Goal: Transaction & Acquisition: Book appointment/travel/reservation

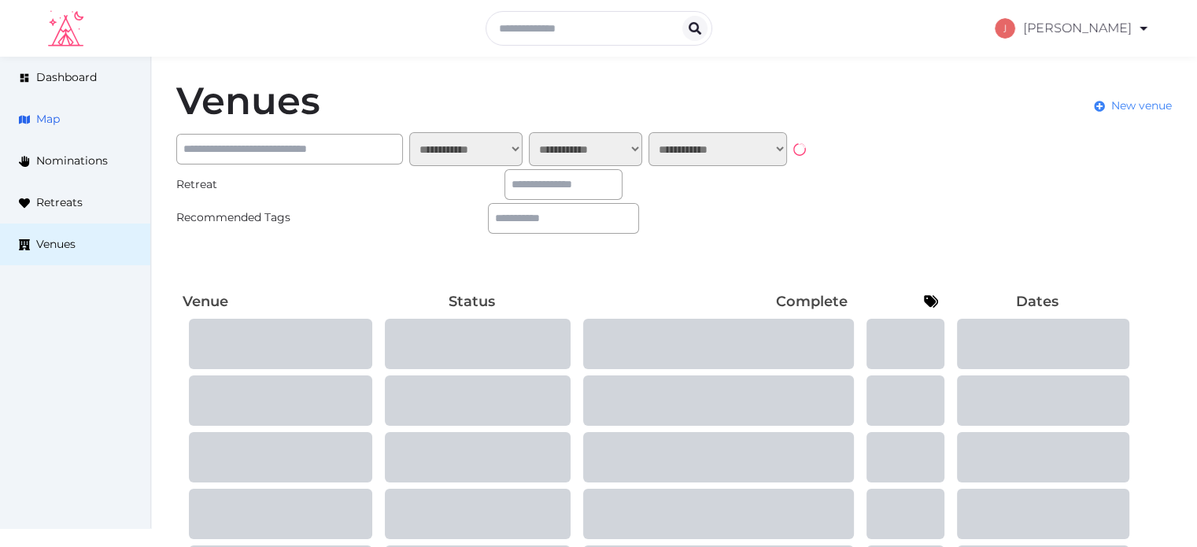
click at [24, 118] on icon at bounding box center [24, 119] width 11 height 9
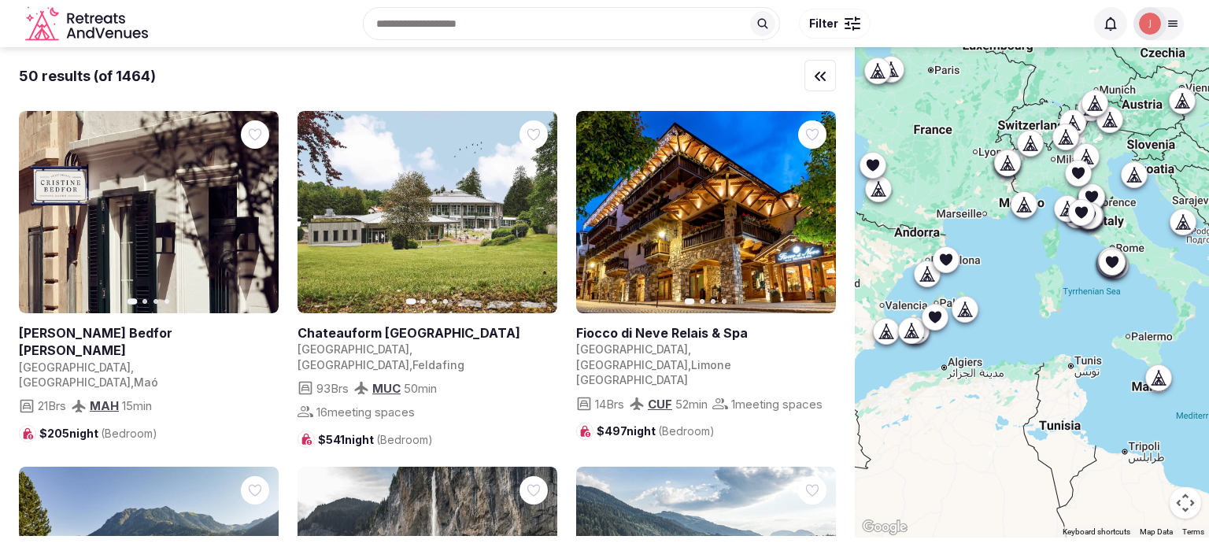
click at [469, 27] on div "Search Popular Destinations [GEOGRAPHIC_DATA], [GEOGRAPHIC_DATA] [GEOGRAPHIC_DA…" at bounding box center [619, 24] width 930 height 68
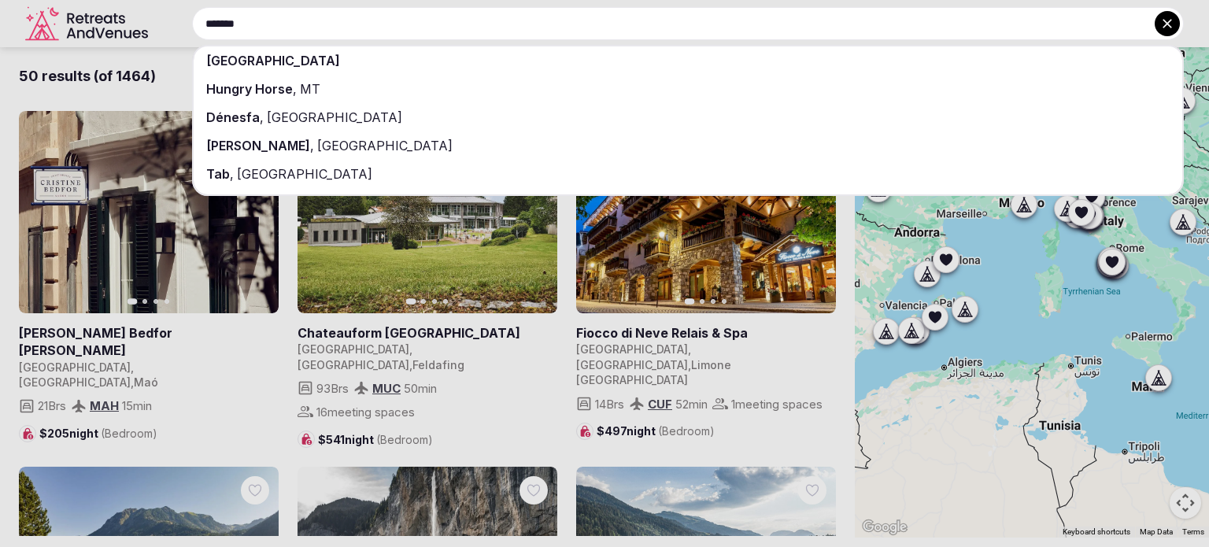
type input "*******"
click at [312, 68] on div "[GEOGRAPHIC_DATA]" at bounding box center [688, 60] width 988 height 28
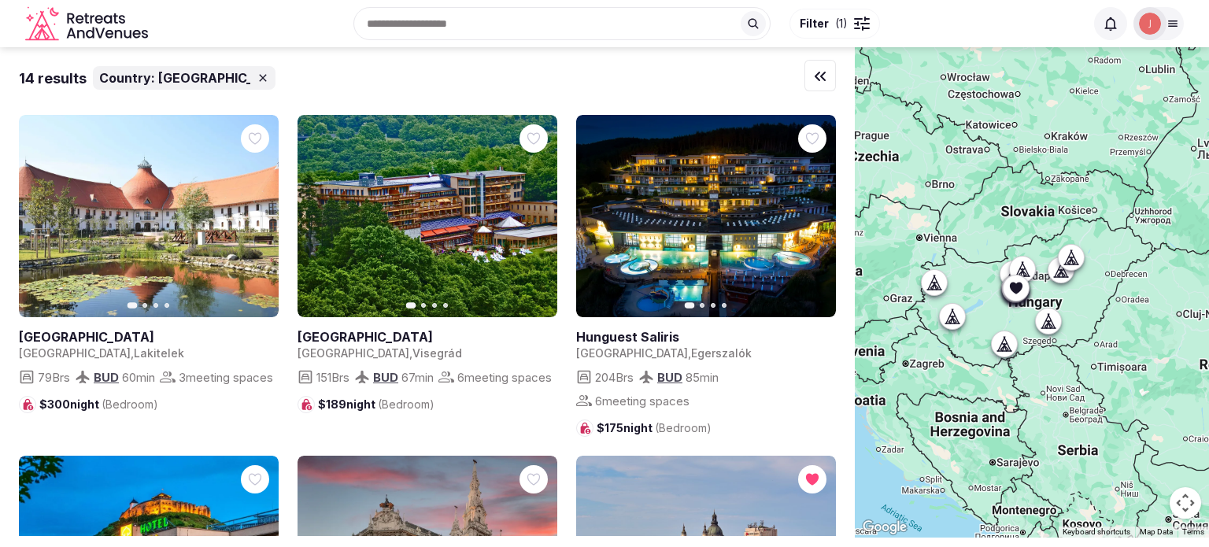
click at [1018, 293] on icon at bounding box center [1016, 288] width 16 height 16
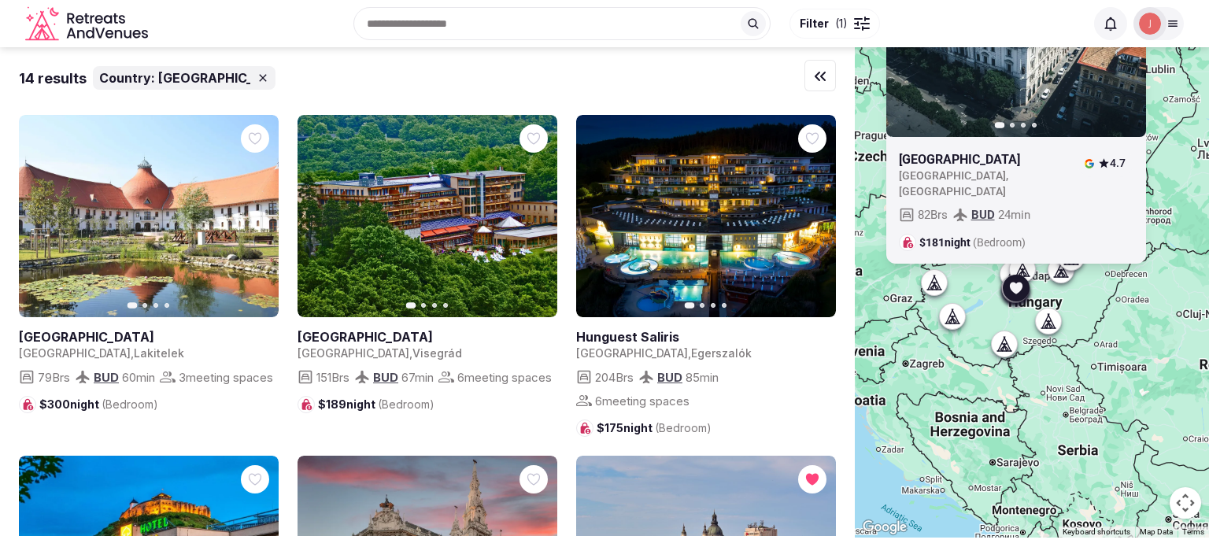
click at [1142, 23] on img at bounding box center [1150, 24] width 22 height 22
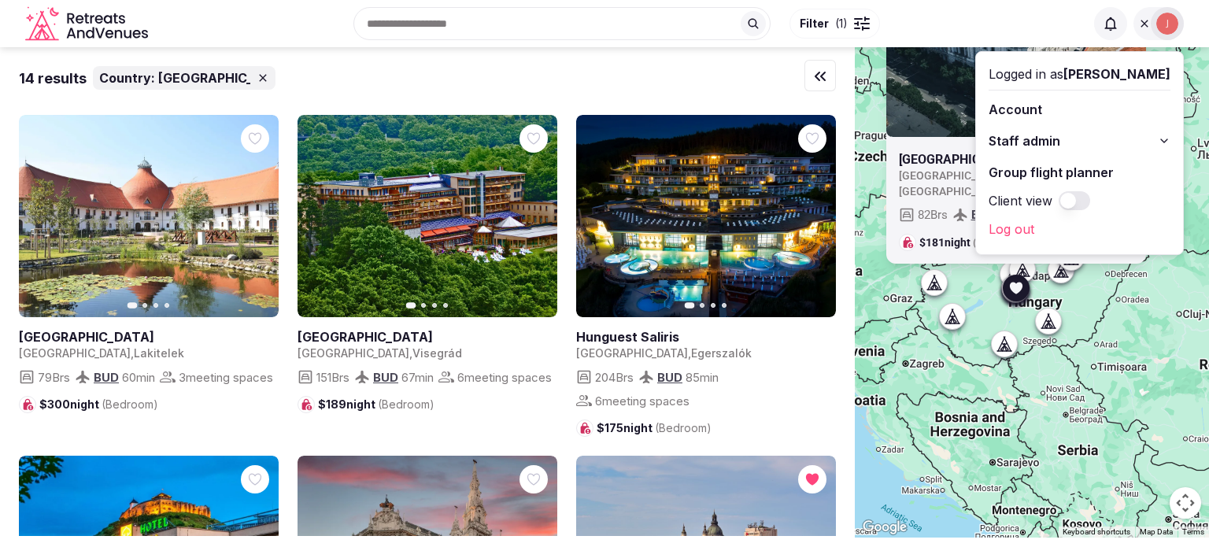
click at [1039, 142] on span "Staff admin" at bounding box center [1024, 140] width 72 height 19
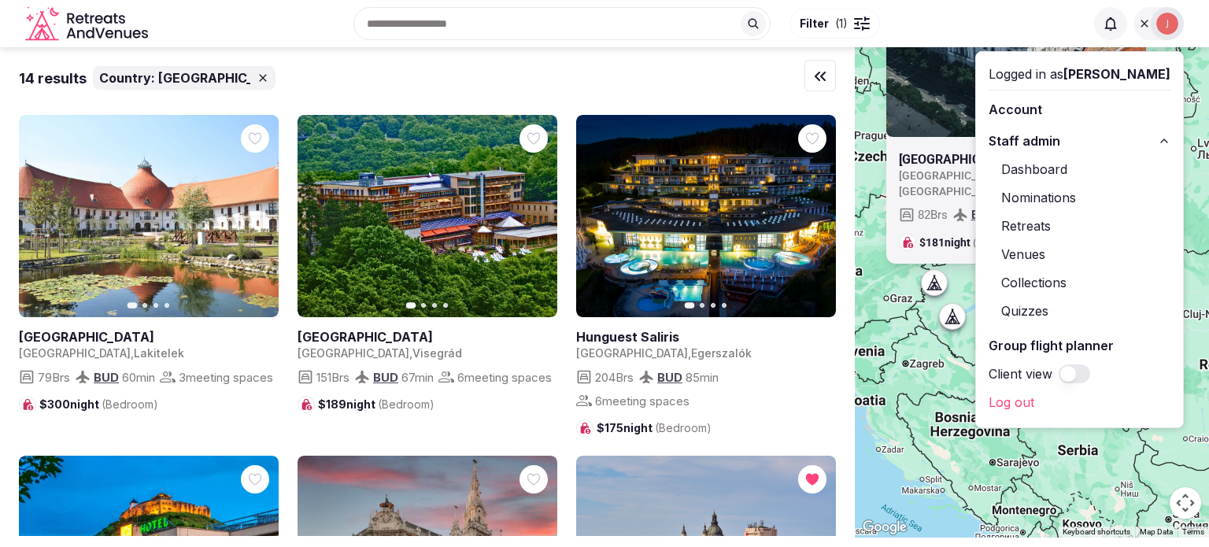
click at [1013, 227] on link "Retreats" at bounding box center [1079, 225] width 182 height 25
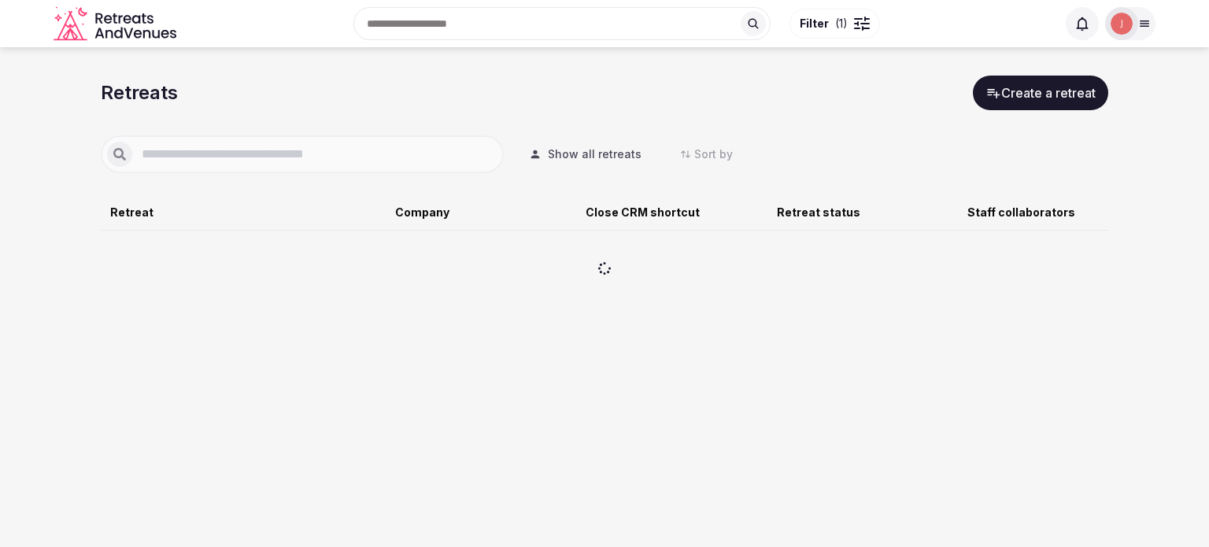
click at [358, 142] on div at bounding box center [302, 154] width 403 height 38
click at [356, 149] on input "text" at bounding box center [314, 154] width 365 height 19
type input "*****"
click at [604, 161] on span "Show all retreats" at bounding box center [595, 154] width 94 height 16
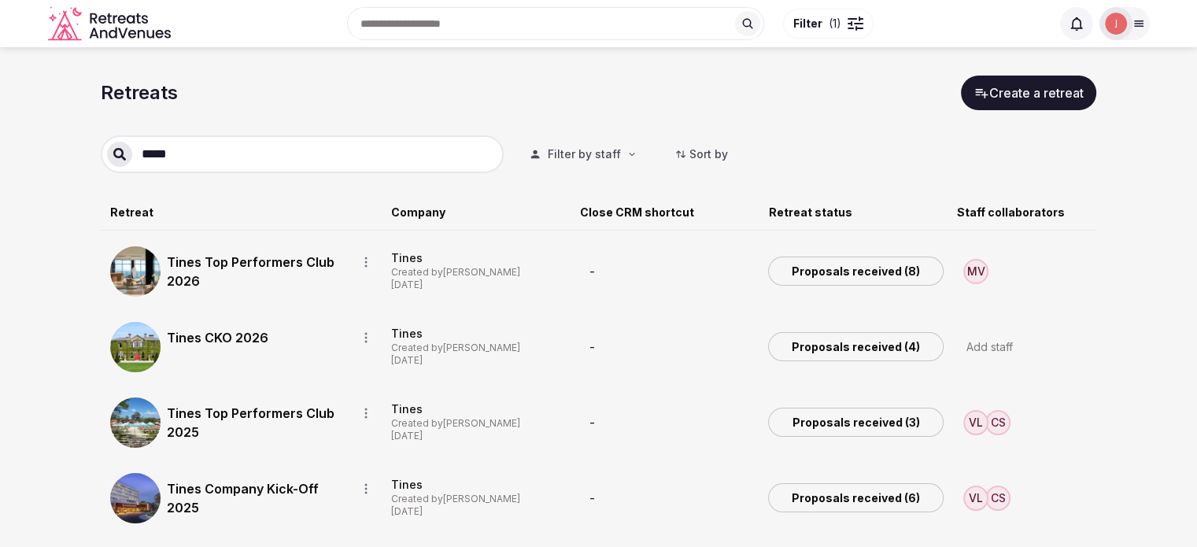
click at [223, 325] on div "Tines CKO 2026" at bounding box center [273, 338] width 212 height 33
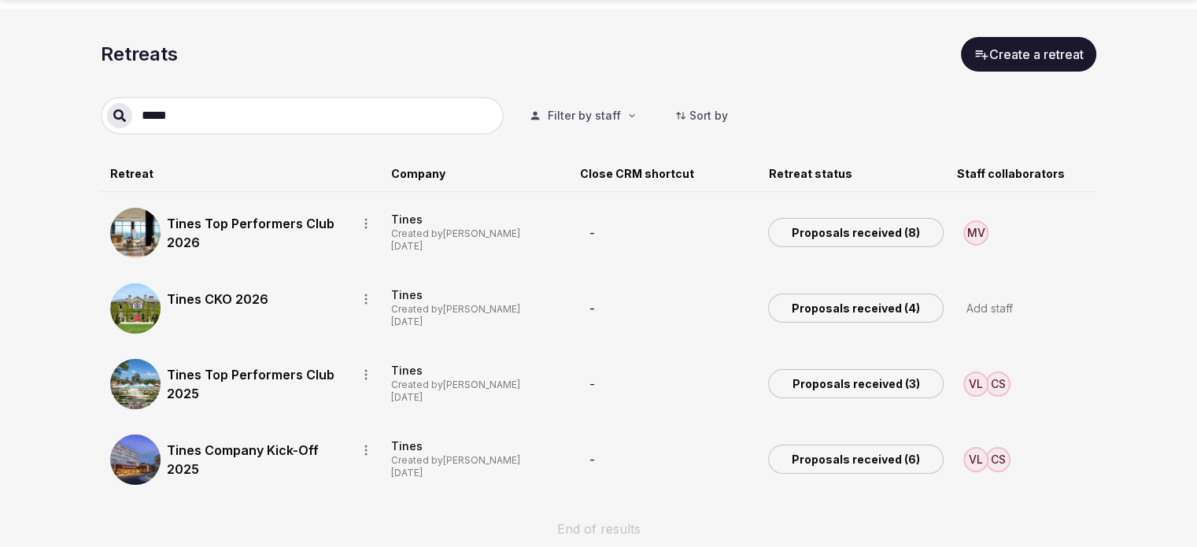
scroll to position [72, 0]
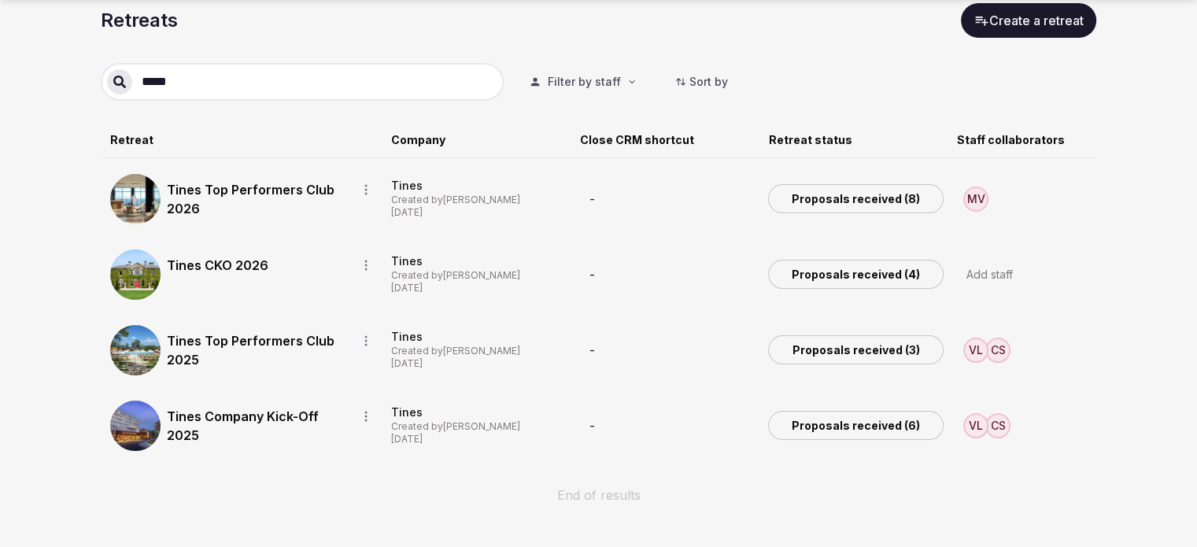
click at [205, 418] on link "Tines Company Kick-Off 2025" at bounding box center [255, 426] width 177 height 38
click at [215, 414] on link "Tines Company Kick-Off 2025" at bounding box center [255, 426] width 177 height 38
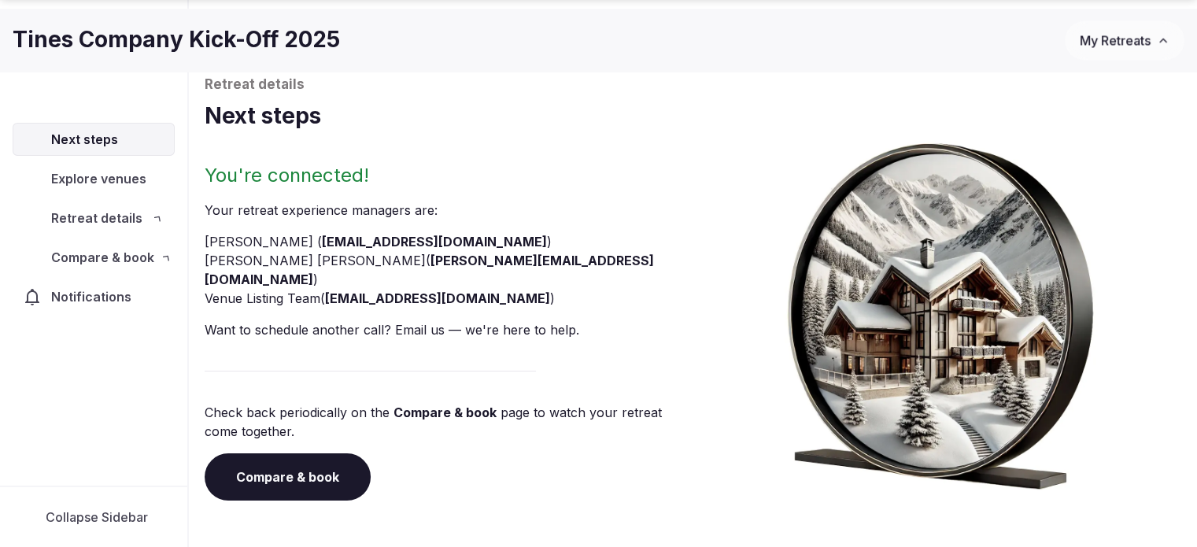
click at [149, 434] on div "Next steps Explore venues Retreat details Compare & book Notifications" at bounding box center [93, 297] width 187 height 375
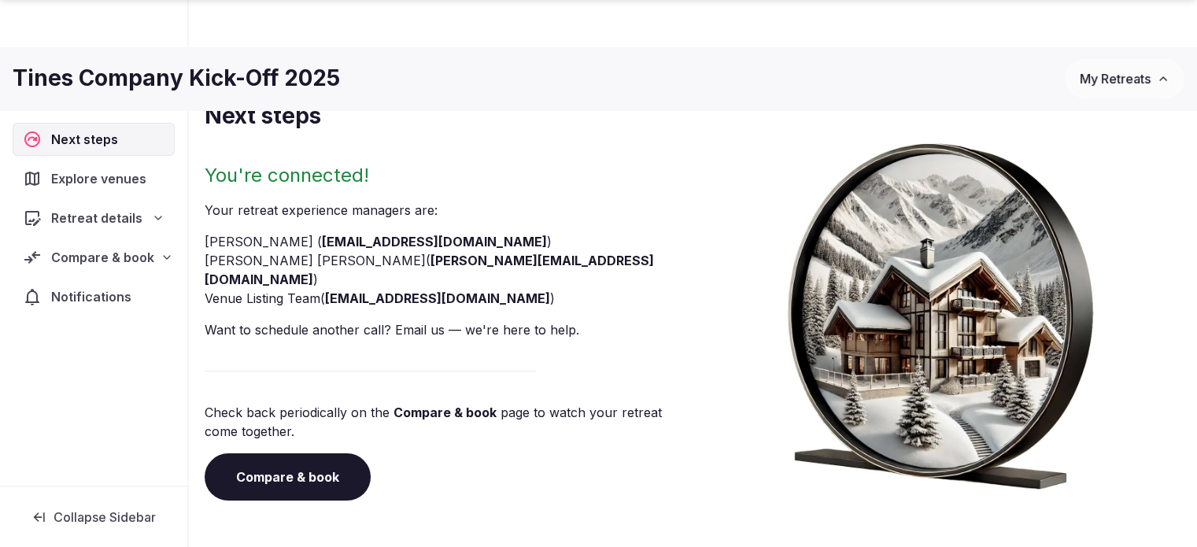
click at [85, 258] on span "Compare & book" at bounding box center [102, 257] width 103 height 19
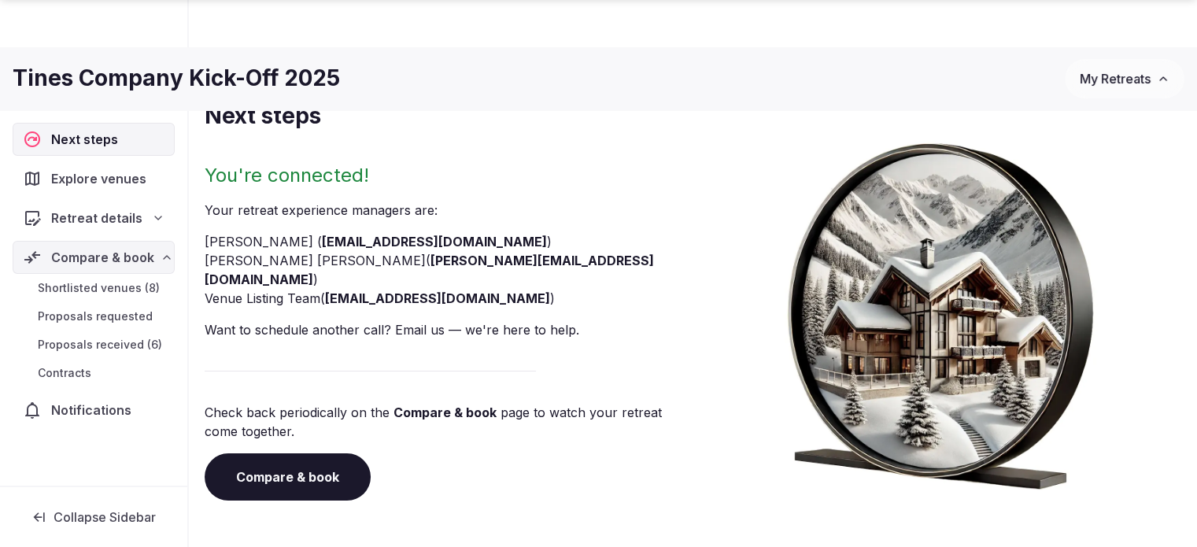
click at [79, 341] on span "Proposals received (6)" at bounding box center [100, 345] width 124 height 16
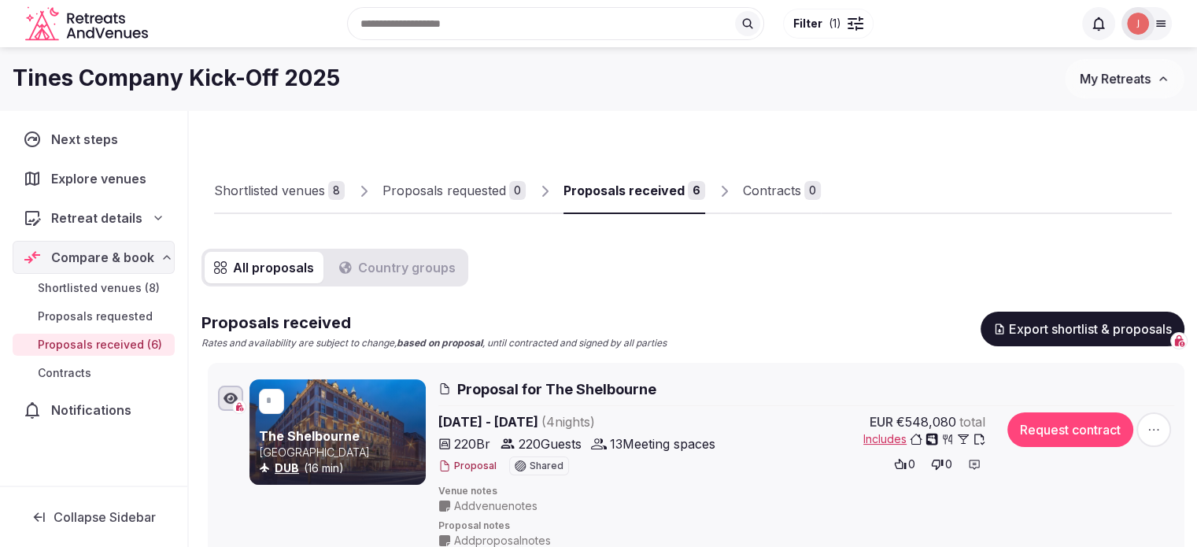
click at [416, 163] on div "Shortlisted venues 8 Proposals requested 0 Proposals received 6 Contracts 0" at bounding box center [693, 178] width 958 height 72
drag, startPoint x: 373, startPoint y: 60, endPoint x: 260, endPoint y: 37, distance: 114.8
click at [373, 60] on div "Recent searches [GEOGRAPHIC_DATA] Search Popular Destinations [GEOGRAPHIC_DATA]…" at bounding box center [599, 23] width 1172 height 80
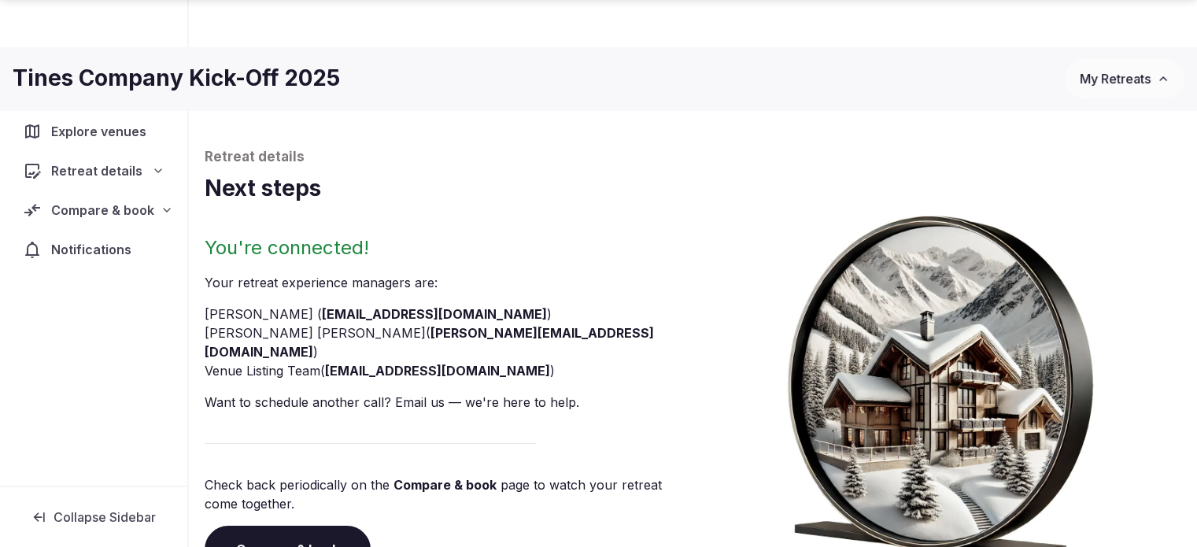
scroll to position [72, 0]
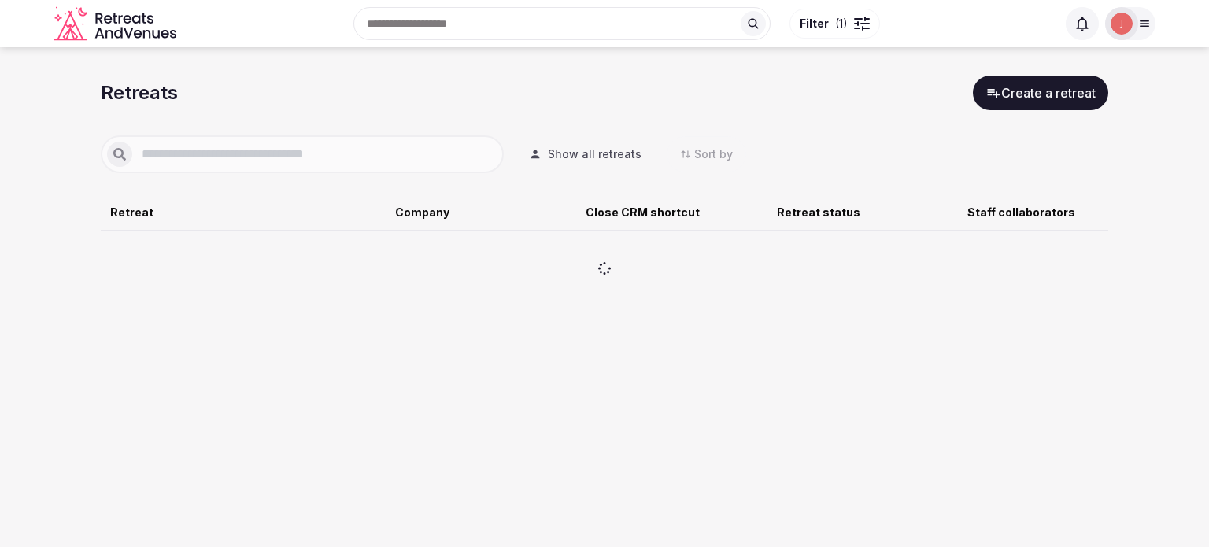
click at [213, 150] on input "text" at bounding box center [314, 154] width 365 height 19
type input "*****"
click at [566, 171] on div "***** Show all retreats Sort by" at bounding box center [604, 154] width 1007 height 38
click at [566, 168] on button "Show all retreats" at bounding box center [585, 154] width 138 height 35
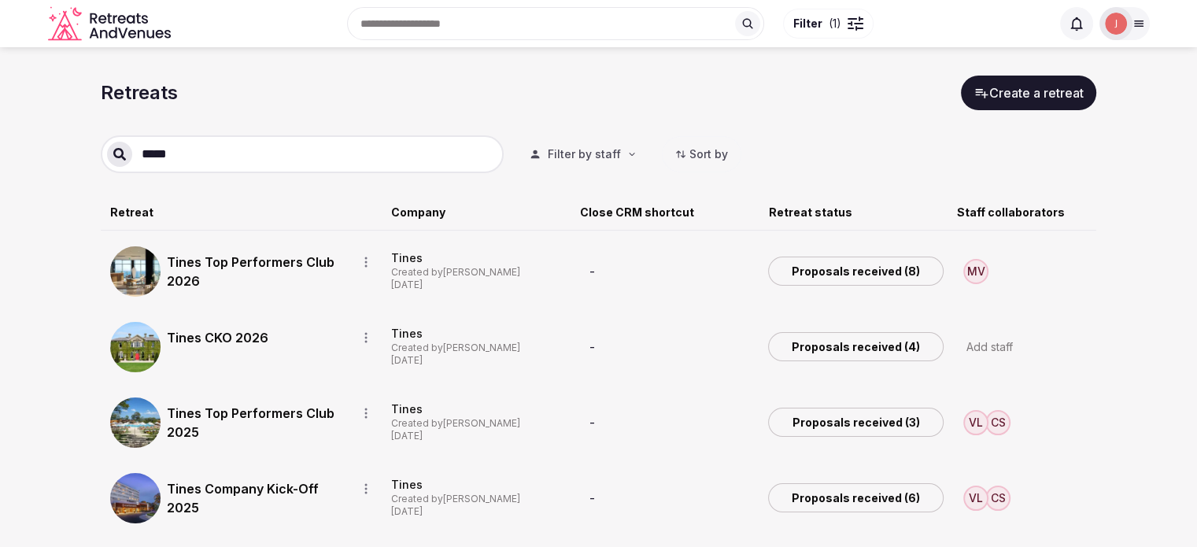
click at [231, 337] on link "Tines CKO 2026" at bounding box center [255, 337] width 177 height 19
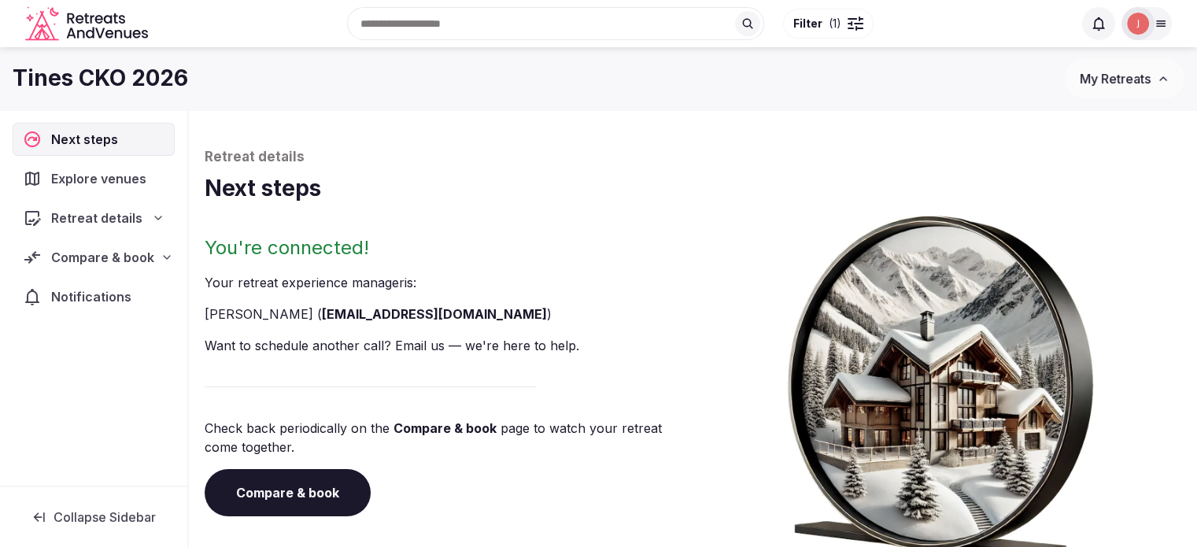
click at [94, 257] on span "Compare & book" at bounding box center [102, 257] width 103 height 19
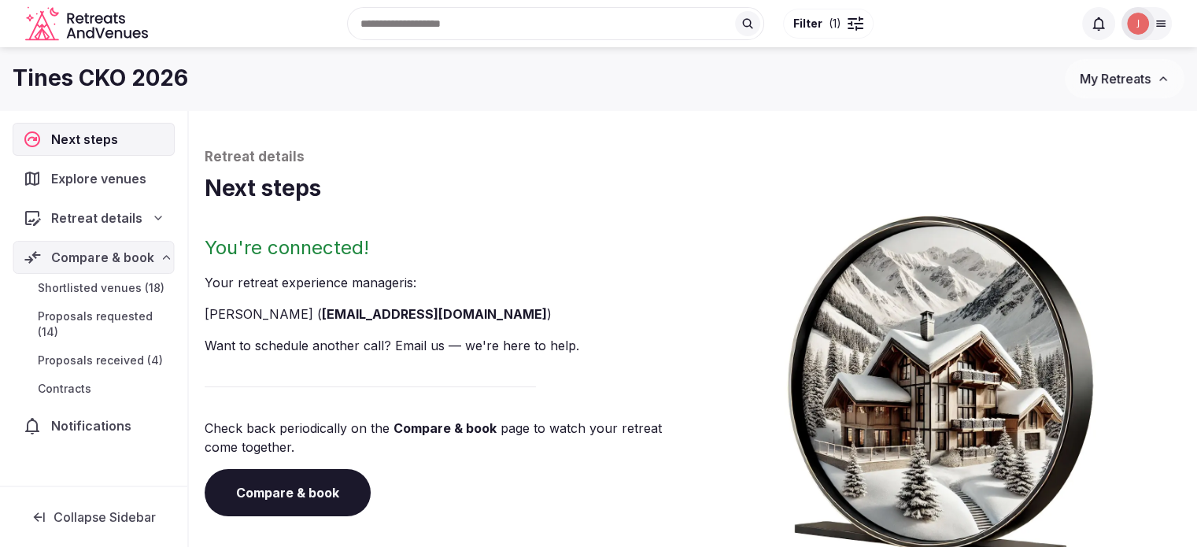
click at [100, 338] on span "Proposals requested (14)" at bounding box center [103, 323] width 131 height 31
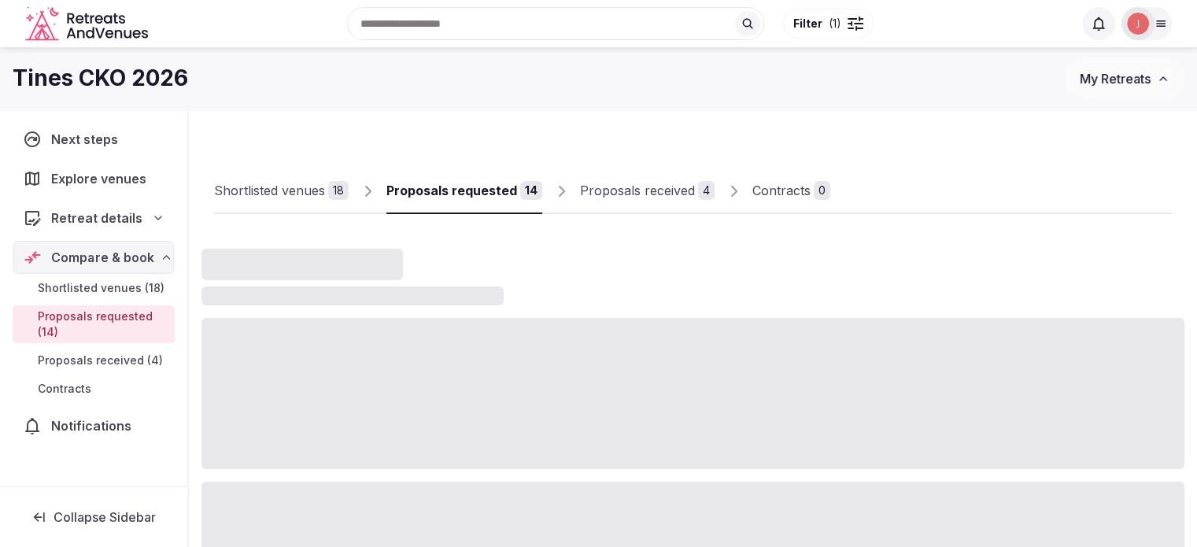
click at [608, 206] on link "Proposals received 4" at bounding box center [647, 191] width 135 height 46
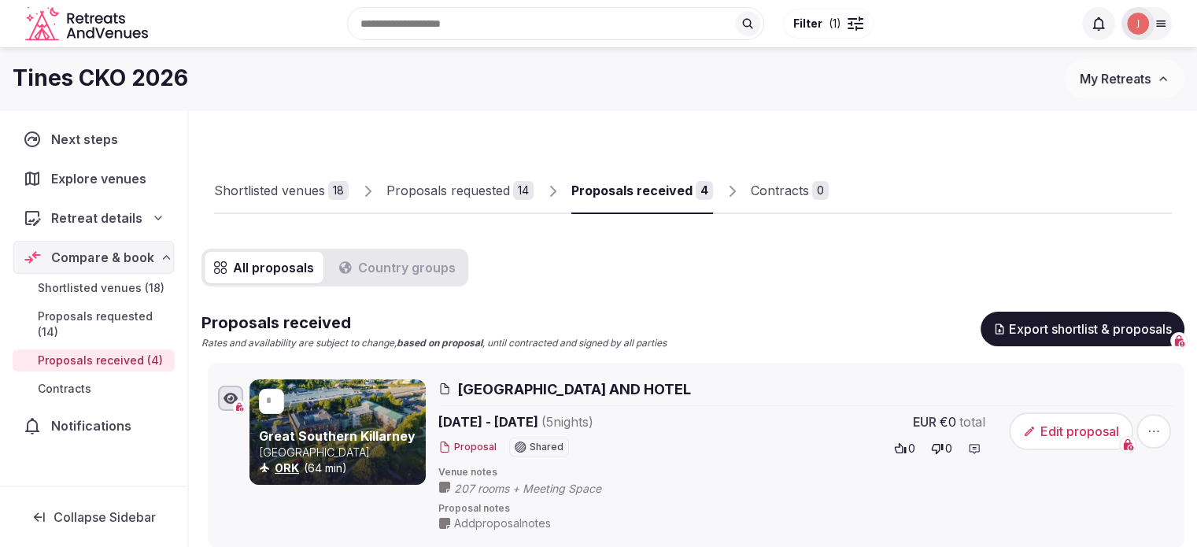
click at [453, 191] on div "Proposals requested" at bounding box center [448, 190] width 124 height 19
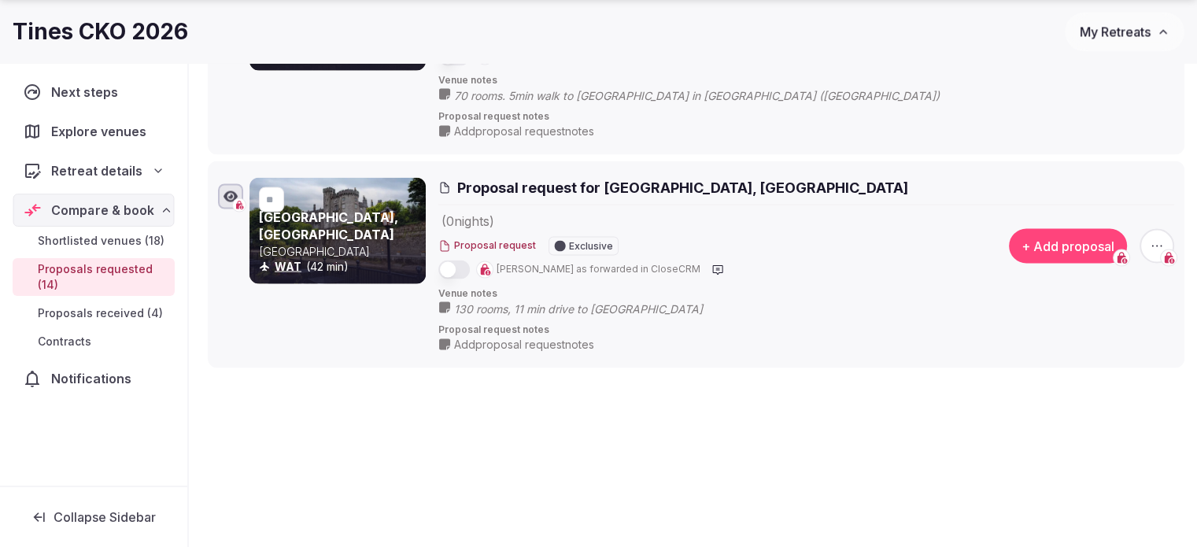
scroll to position [3002, 0]
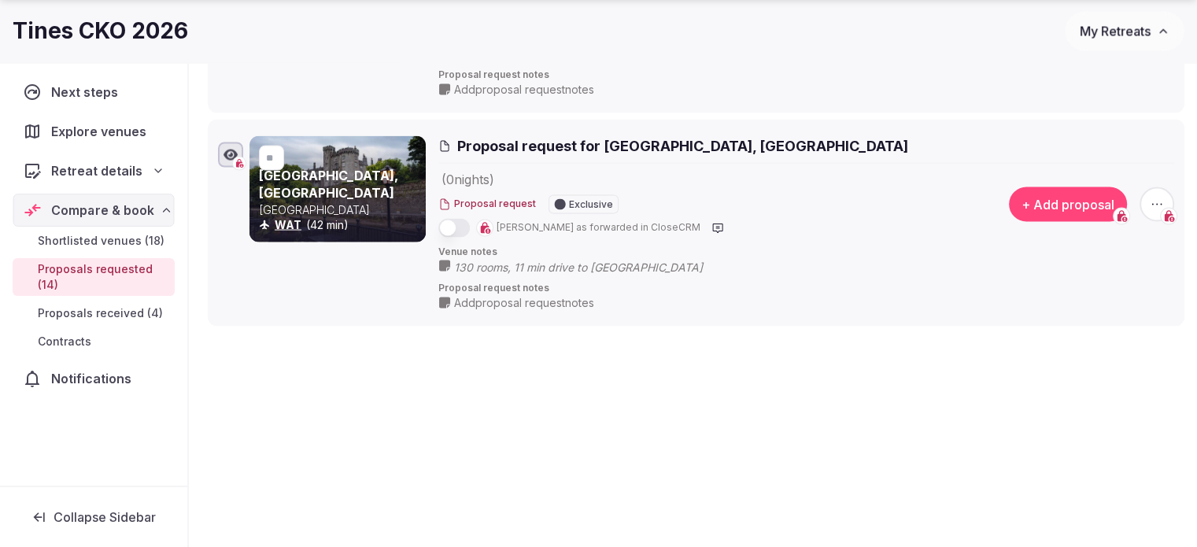
click at [1111, 37] on span "My Retreats" at bounding box center [1115, 32] width 71 height 16
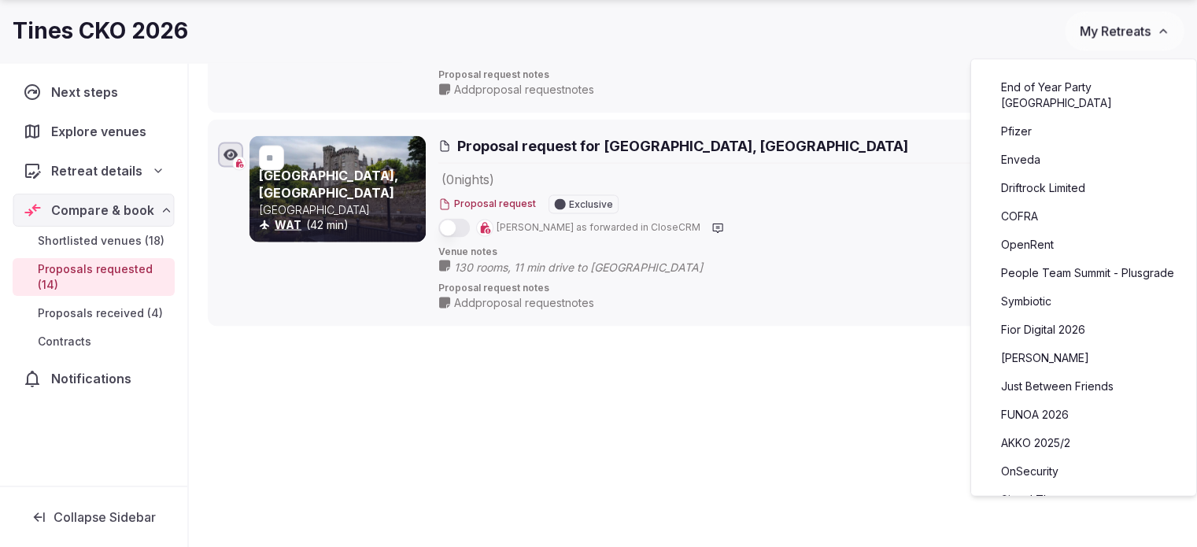
drag, startPoint x: 1038, startPoint y: 76, endPoint x: 1011, endPoint y: 79, distance: 26.9
click at [1038, 76] on link "End of Year Party [GEOGRAPHIC_DATA]" at bounding box center [1084, 95] width 194 height 41
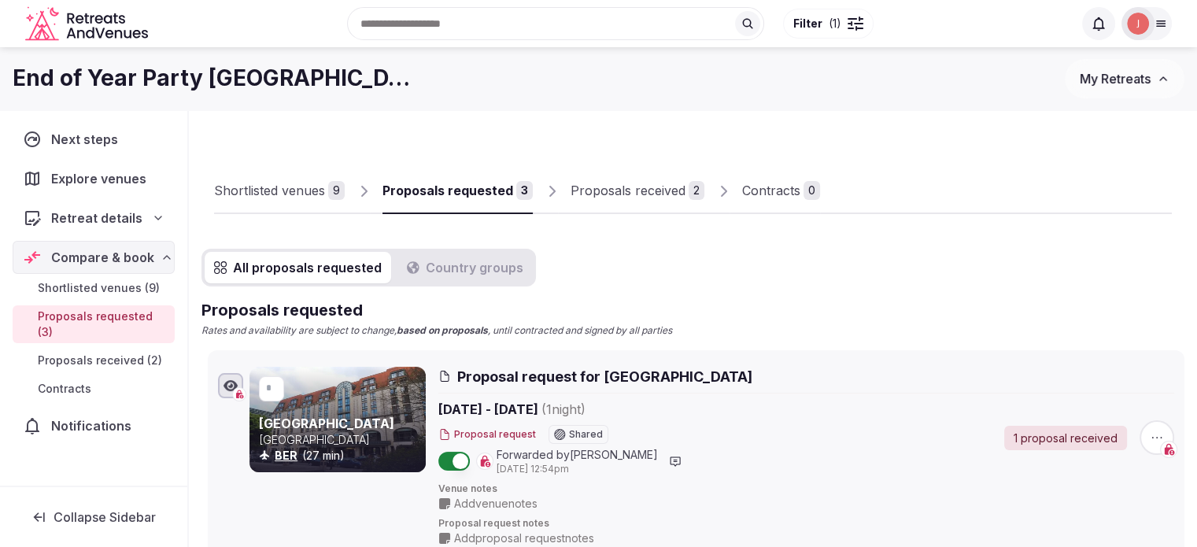
click at [631, 194] on div "Proposals received" at bounding box center [627, 190] width 115 height 19
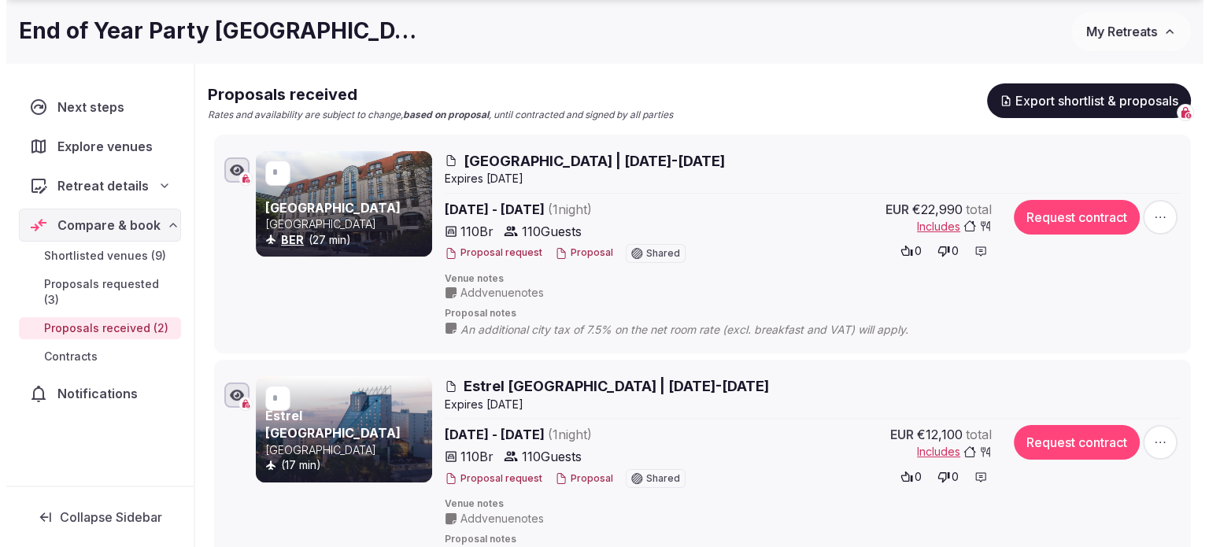
scroll to position [236, 0]
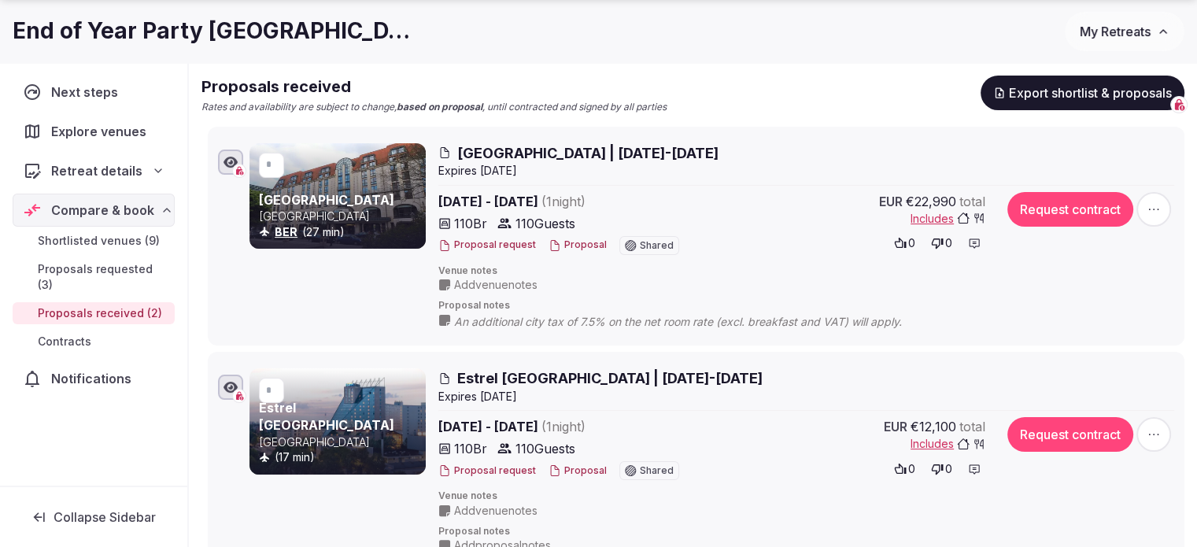
click at [577, 249] on button "Proposal" at bounding box center [577, 244] width 58 height 13
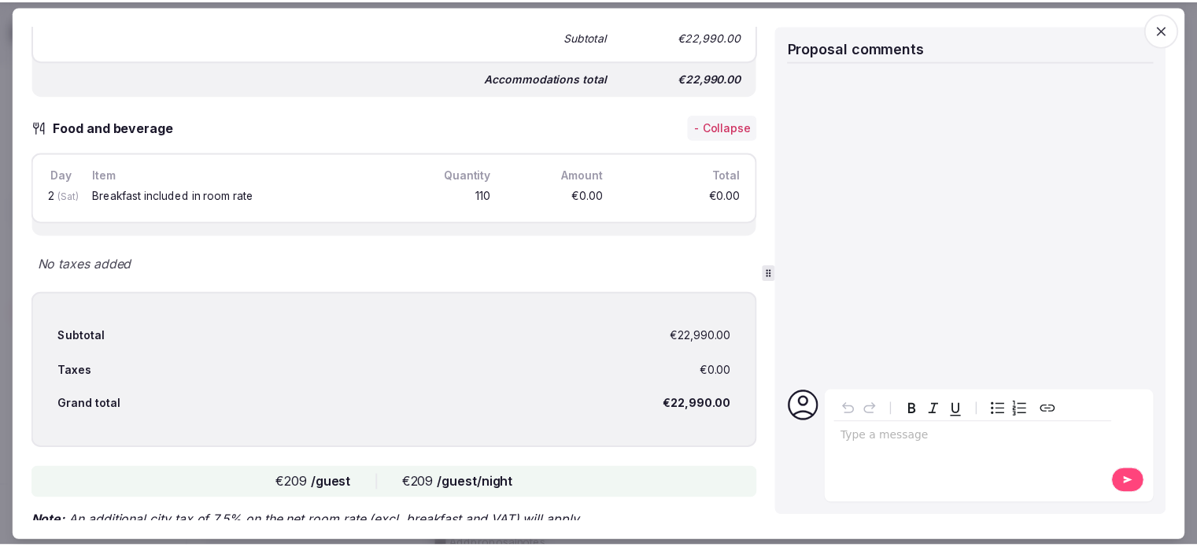
scroll to position [718, 0]
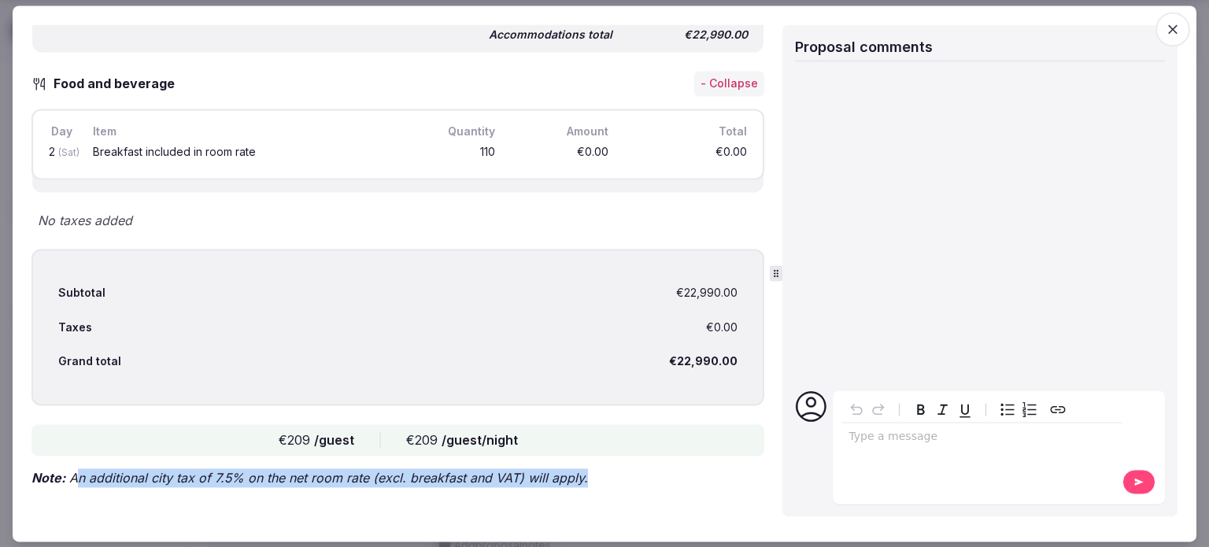
drag, startPoint x: 608, startPoint y: 471, endPoint x: 73, endPoint y: 480, distance: 535.1
click at [73, 480] on div "Attendance - Collapse Day Date Day guests Night guests Beds 1 [DATE] 110 110 11…" at bounding box center [397, 98] width 733 height 803
drag, startPoint x: 69, startPoint y: 471, endPoint x: 673, endPoint y: 504, distance: 604.4
click at [673, 504] on div "Attendance - Collapse Day Date Day guests Night guests Beds 1 [DATE] 110 110 11…" at bounding box center [397, 111] width 733 height 840
copy p "An additional city tax of 7.5% on the net room rate (excl. breakfast and VAT) w…"
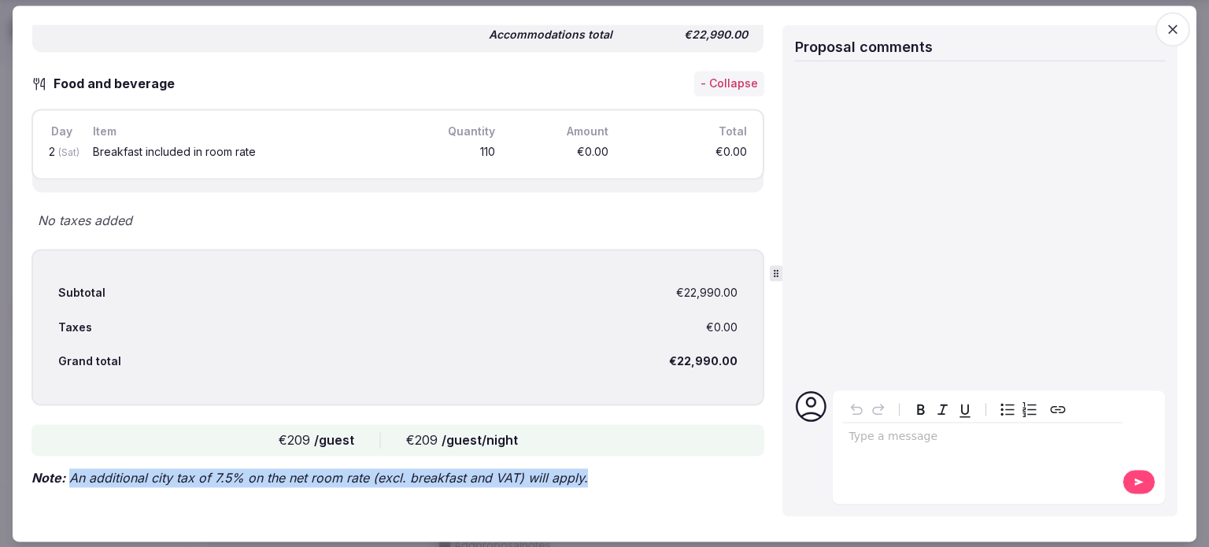
click at [1180, 35] on span "button" at bounding box center [1172, 29] width 35 height 35
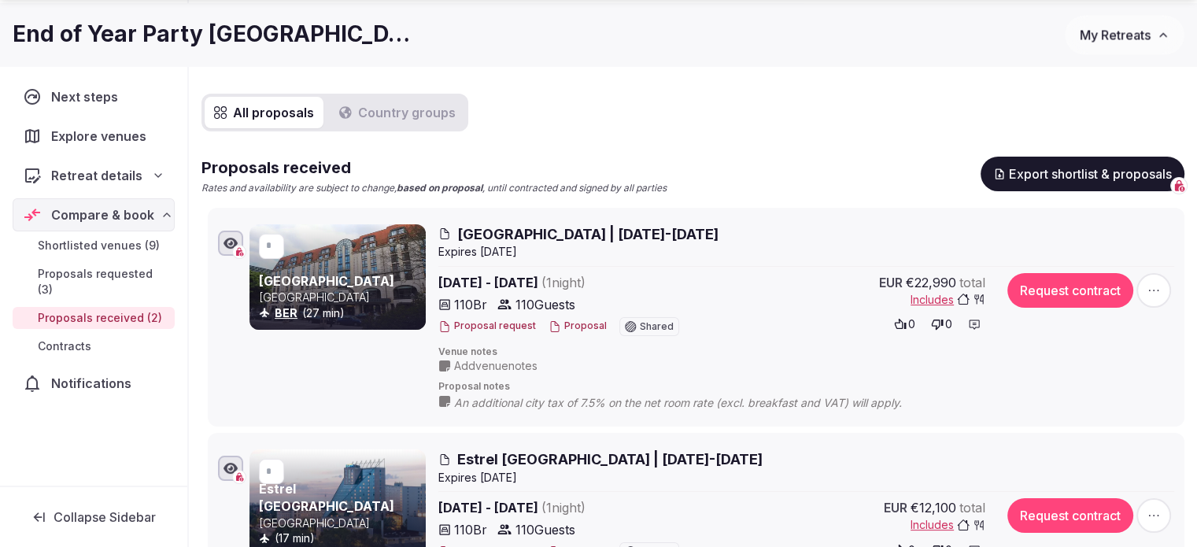
scroll to position [236, 0]
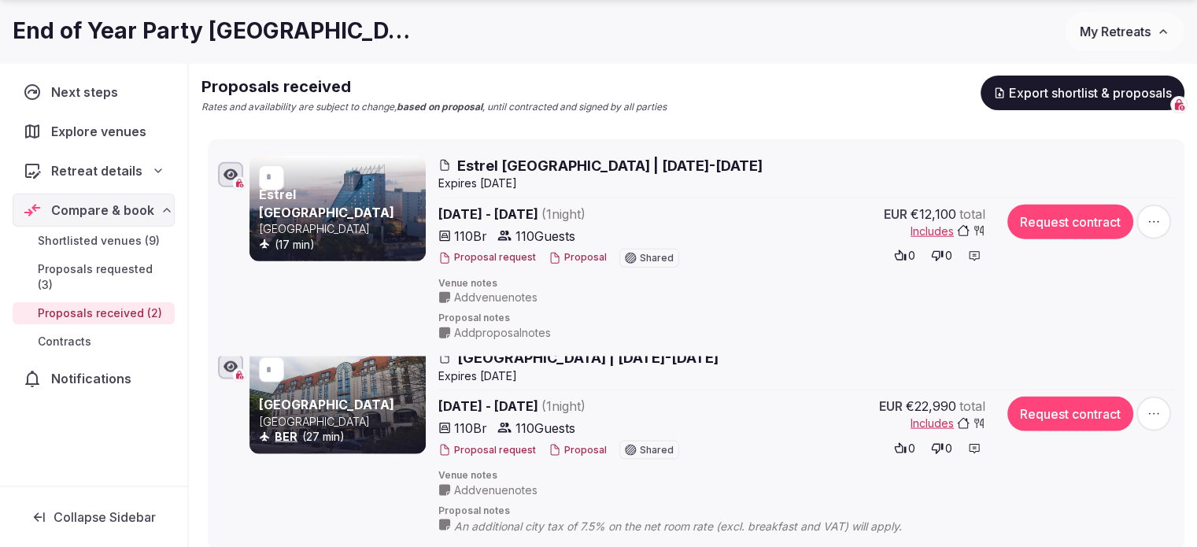
drag, startPoint x: 195, startPoint y: 370, endPoint x: 208, endPoint y: 157, distance: 213.6
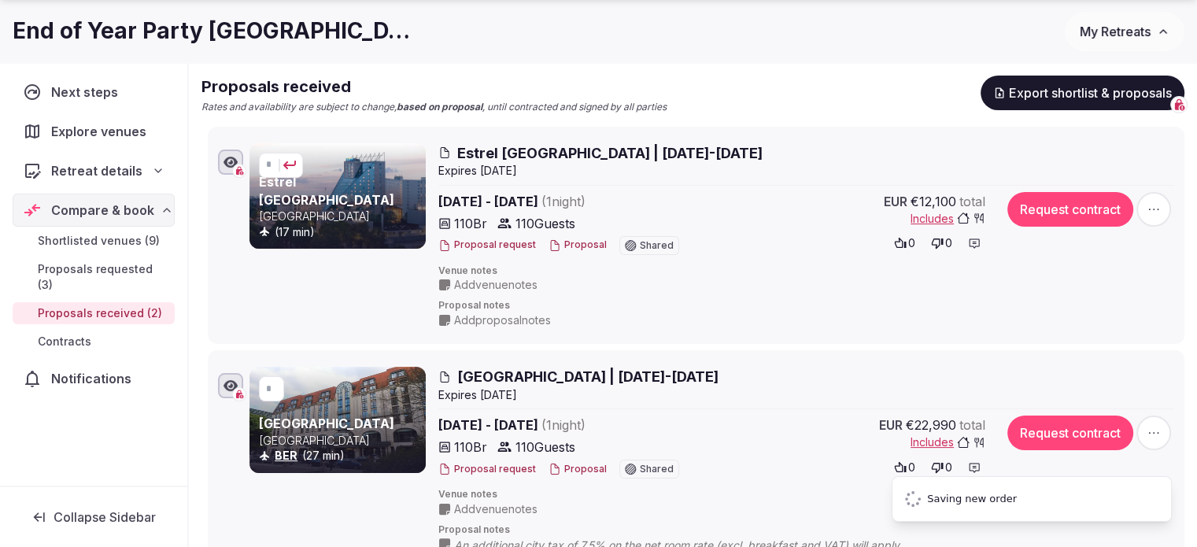
type input "*"
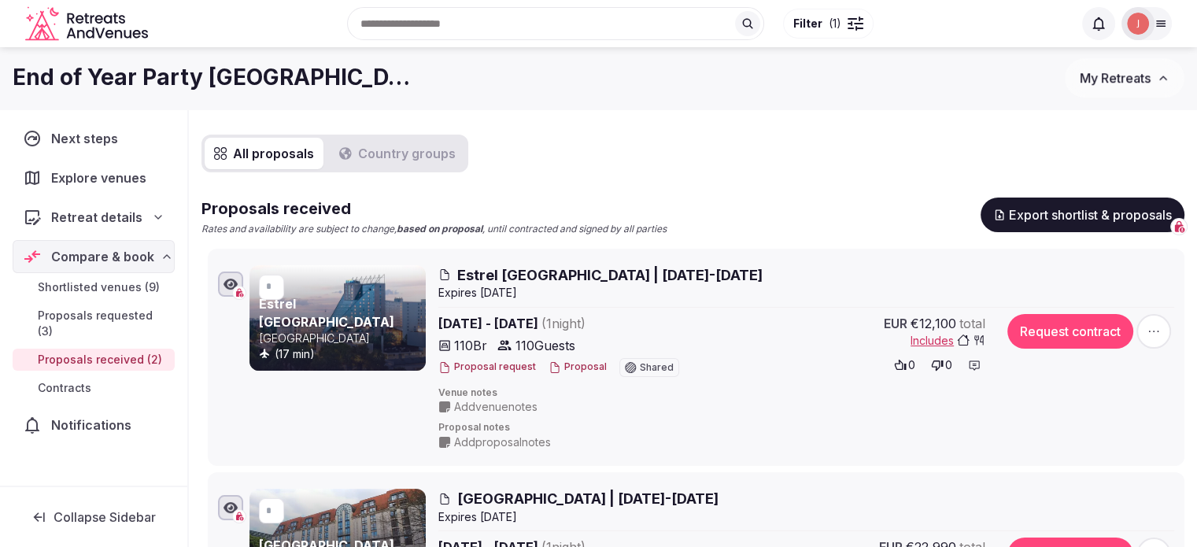
scroll to position [79, 0]
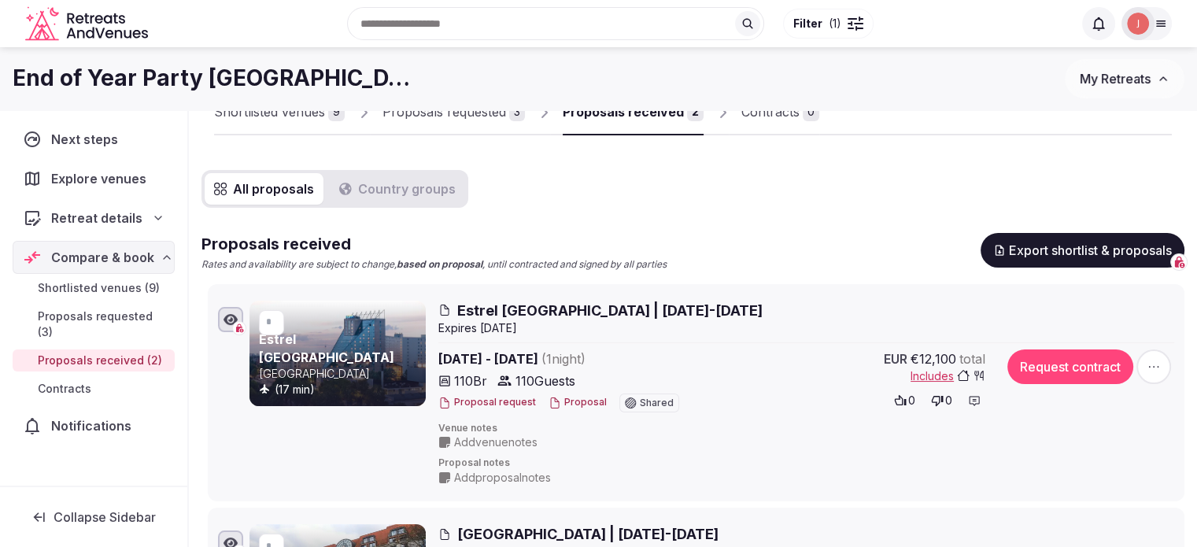
click at [430, 116] on div "Proposals requested" at bounding box center [444, 111] width 124 height 19
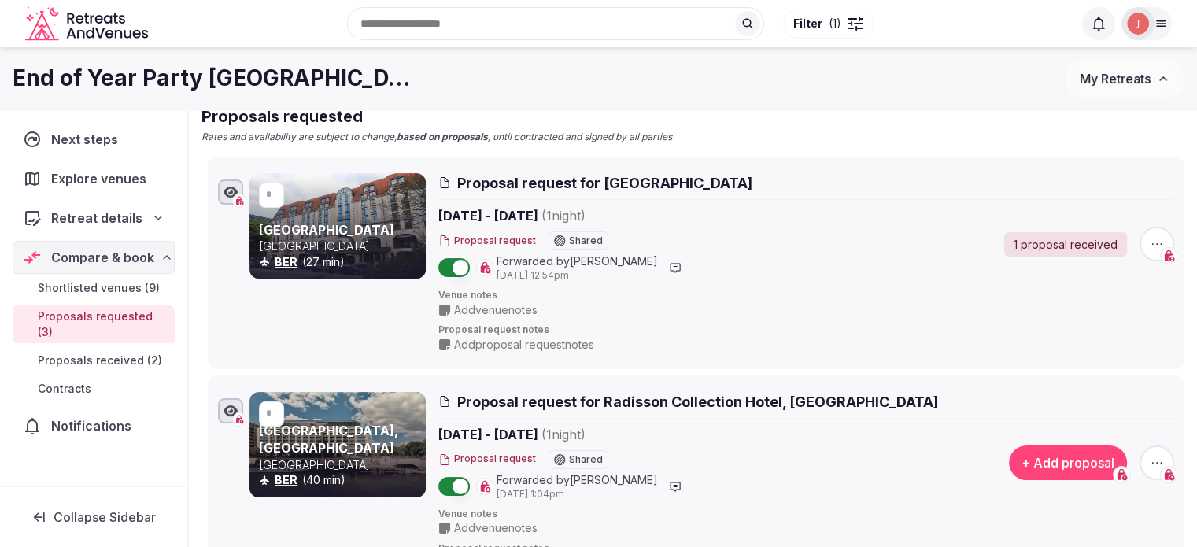
scroll to position [29, 0]
